Goal: Communication & Community: Answer question/provide support

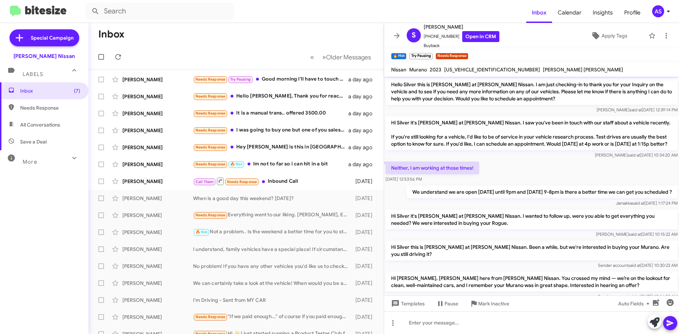
scroll to position [173, 0]
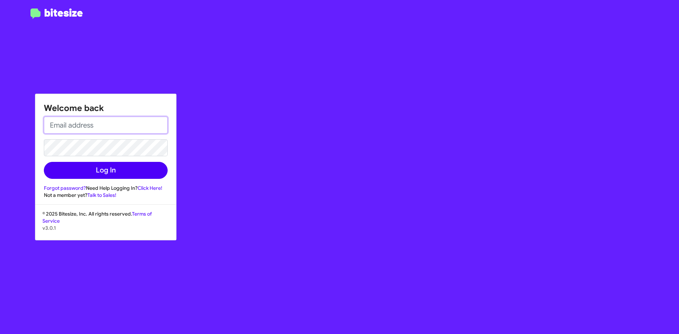
type input "[EMAIL_ADDRESS][DOMAIN_NAME]"
click at [140, 168] on button "Log In" at bounding box center [106, 170] width 124 height 17
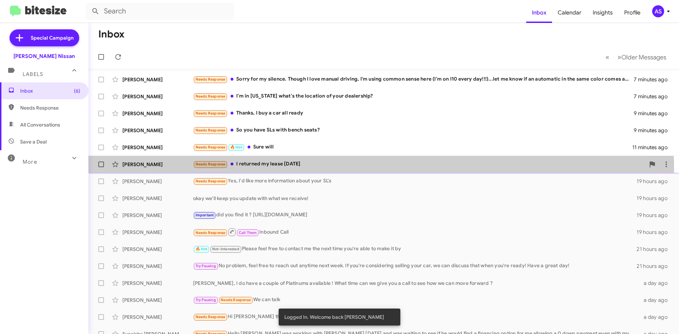
click at [257, 171] on div "[PERSON_NAME] Needs Response I returned my lease [DATE] 12 minutes ago" at bounding box center [383, 164] width 579 height 14
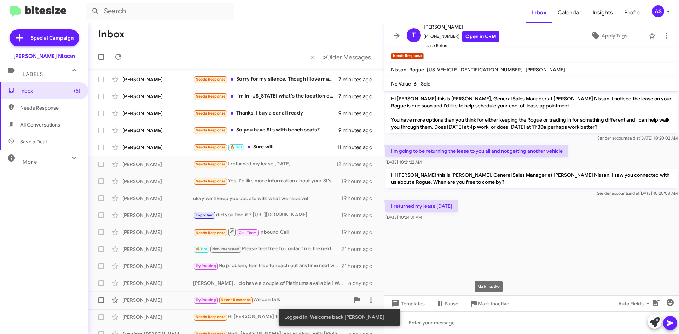
click at [487, 305] on span "Mark Inactive" at bounding box center [493, 304] width 31 height 13
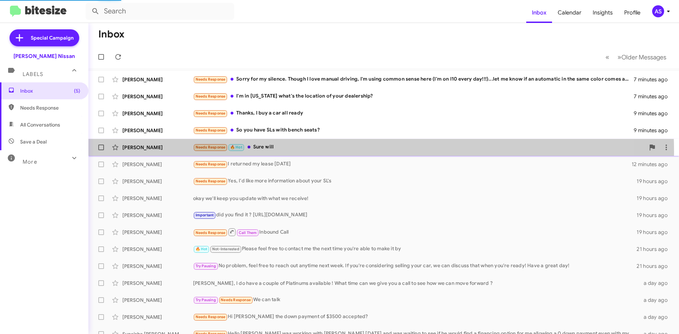
click at [295, 152] on div "[PERSON_NAME] Needs Response 🔥 Hot Sure will 11 minutes ago" at bounding box center [383, 147] width 579 height 14
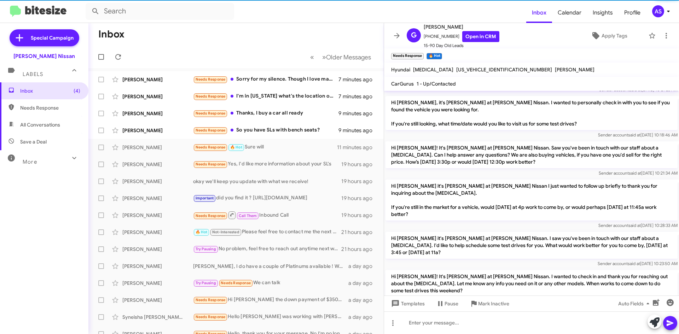
scroll to position [101, 0]
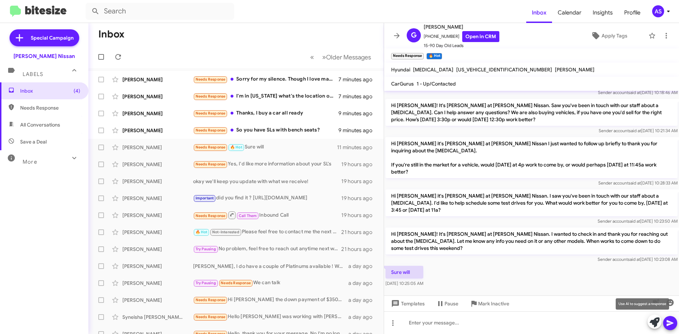
click at [651, 319] on icon at bounding box center [655, 323] width 10 height 10
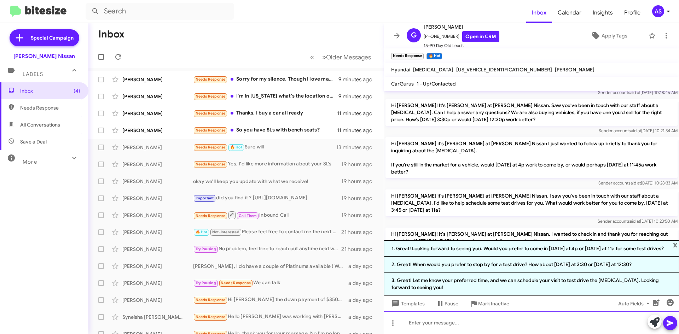
drag, startPoint x: 482, startPoint y: 248, endPoint x: 483, endPoint y: 317, distance: 69.0
click at [483, 317] on div at bounding box center [531, 323] width 295 height 23
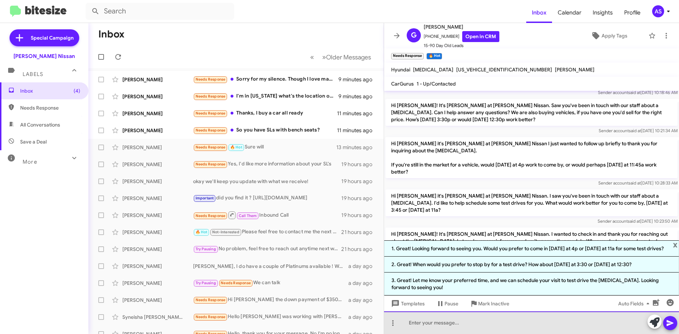
drag, startPoint x: 526, startPoint y: 313, endPoint x: 530, endPoint y: 309, distance: 5.3
click at [528, 312] on div at bounding box center [531, 323] width 295 height 23
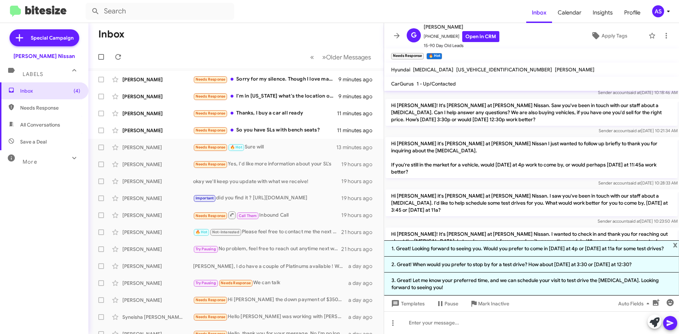
click at [534, 305] on div "Templates Pause Mark Inactive Auto Fields" at bounding box center [531, 304] width 295 height 16
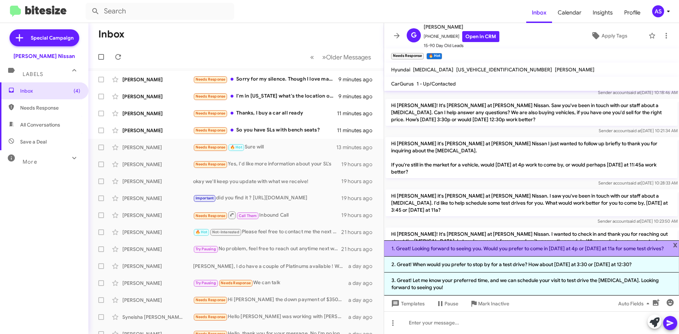
click at [499, 249] on li "1. Great! Looking forward to seeing you. Would you prefer to come in [DATE] at …" at bounding box center [531, 249] width 295 height 16
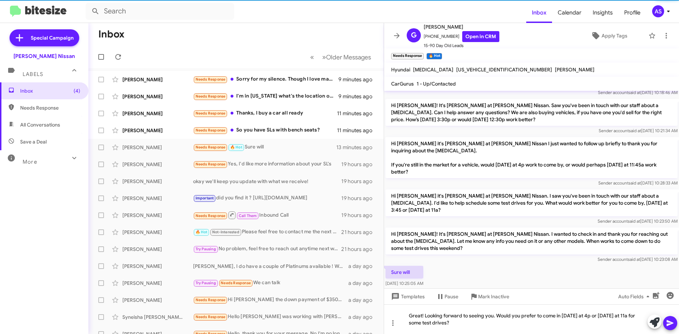
click at [670, 324] on icon at bounding box center [670, 324] width 7 height 6
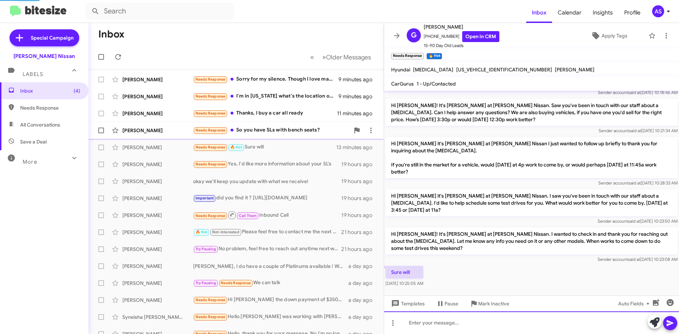
scroll to position [0, 0]
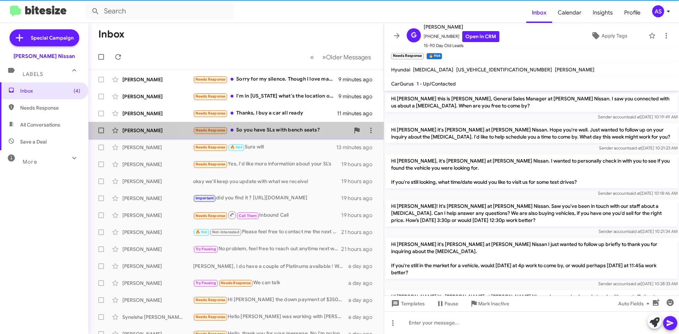
click at [304, 126] on div "[PERSON_NAME] Needs Response So you have SLs with bench seats? 11 minutes ago" at bounding box center [236, 130] width 284 height 14
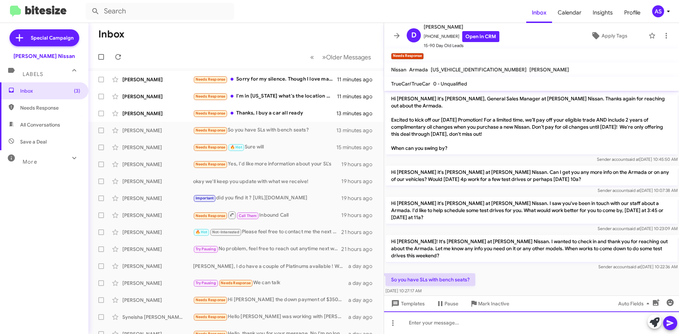
click at [440, 321] on div at bounding box center [531, 323] width 295 height 23
click at [511, 324] on div "Hi [PERSON_NAME]! I do currently have three" at bounding box center [531, 323] width 295 height 23
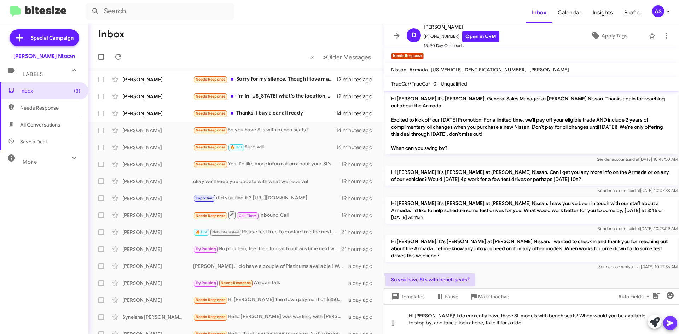
click at [672, 325] on icon at bounding box center [670, 323] width 8 height 8
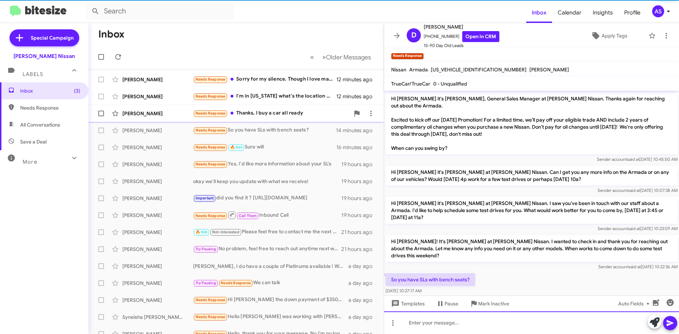
scroll to position [28, 0]
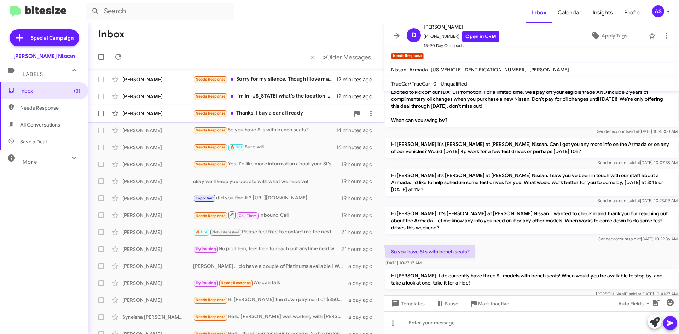
click at [293, 111] on div "Needs Response Thanks, I buy a car all ready" at bounding box center [271, 113] width 157 height 8
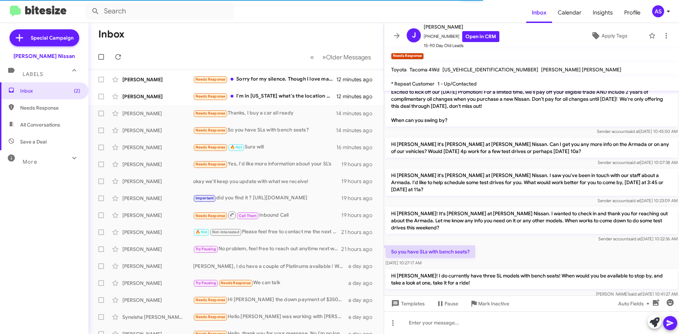
scroll to position [498, 0]
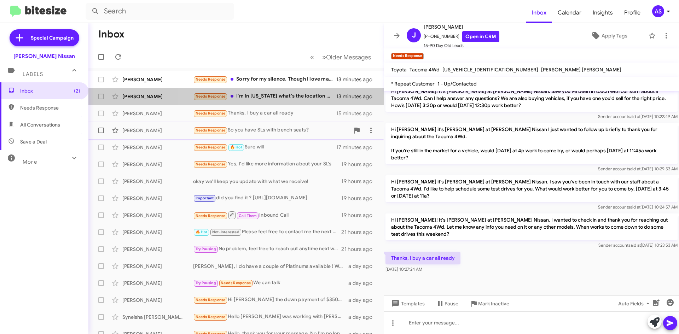
drag, startPoint x: 283, startPoint y: 89, endPoint x: 353, endPoint y: 123, distance: 78.6
click at [282, 90] on span "[PERSON_NAME] Needs Response I'm in [US_STATE] what's the location of your deal…" at bounding box center [235, 96] width 295 height 17
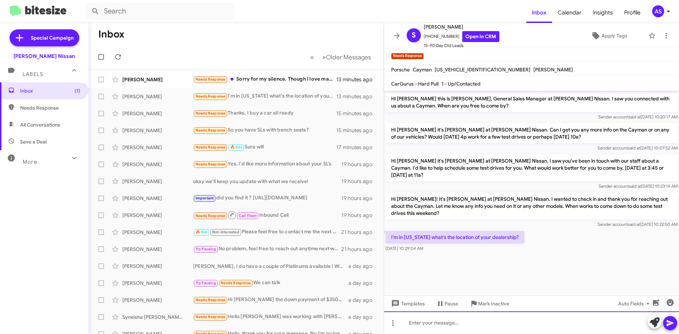
click at [456, 326] on div at bounding box center [531, 323] width 295 height 23
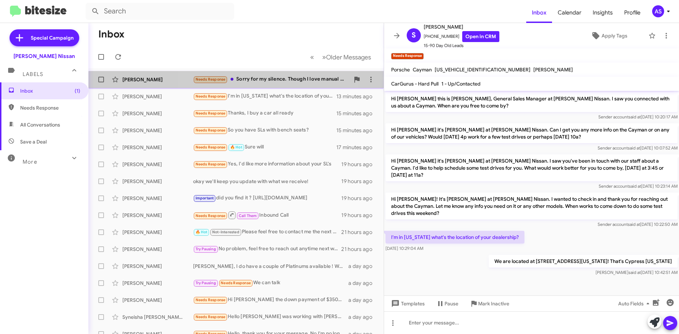
click at [269, 83] on div "Needs Response Sorry for my silence. Though I love manual driving, I'm using co…" at bounding box center [271, 79] width 157 height 8
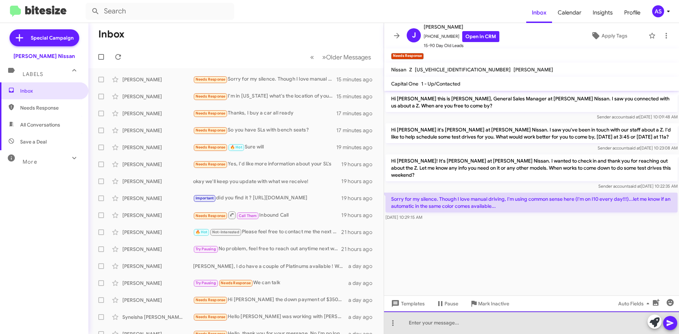
click at [464, 328] on div at bounding box center [531, 323] width 295 height 23
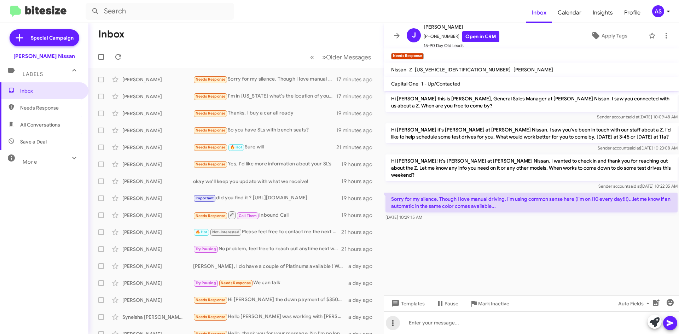
click at [392, 324] on icon at bounding box center [393, 323] width 8 height 8
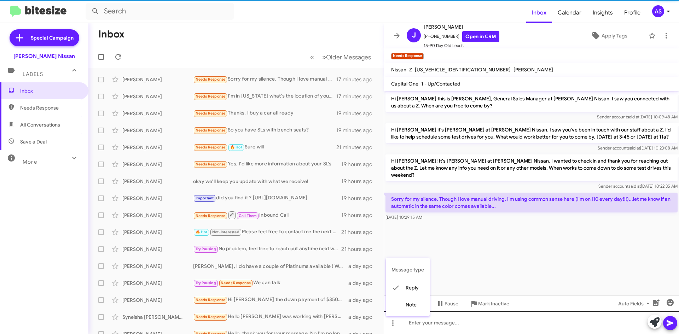
drag, startPoint x: 406, startPoint y: 308, endPoint x: 405, endPoint y: 312, distance: 3.7
click at [405, 310] on button "note" at bounding box center [408, 304] width 44 height 17
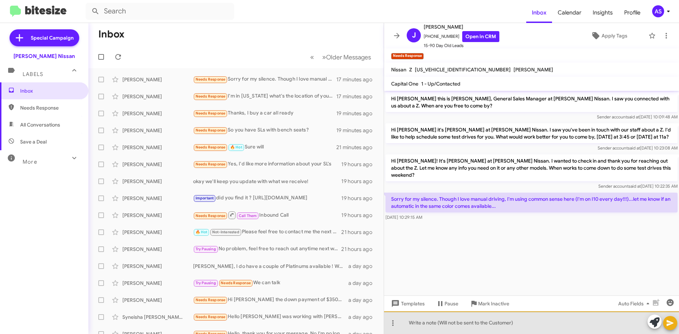
click at [424, 324] on div at bounding box center [531, 323] width 295 height 23
